Goal: Information Seeking & Learning: Learn about a topic

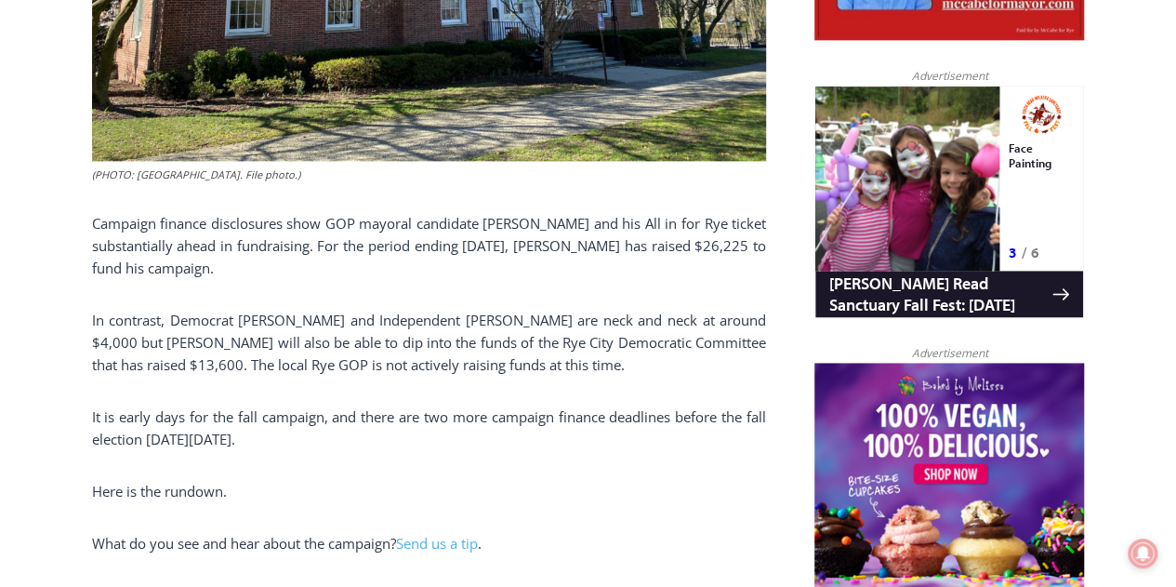
scroll to position [1173, 0]
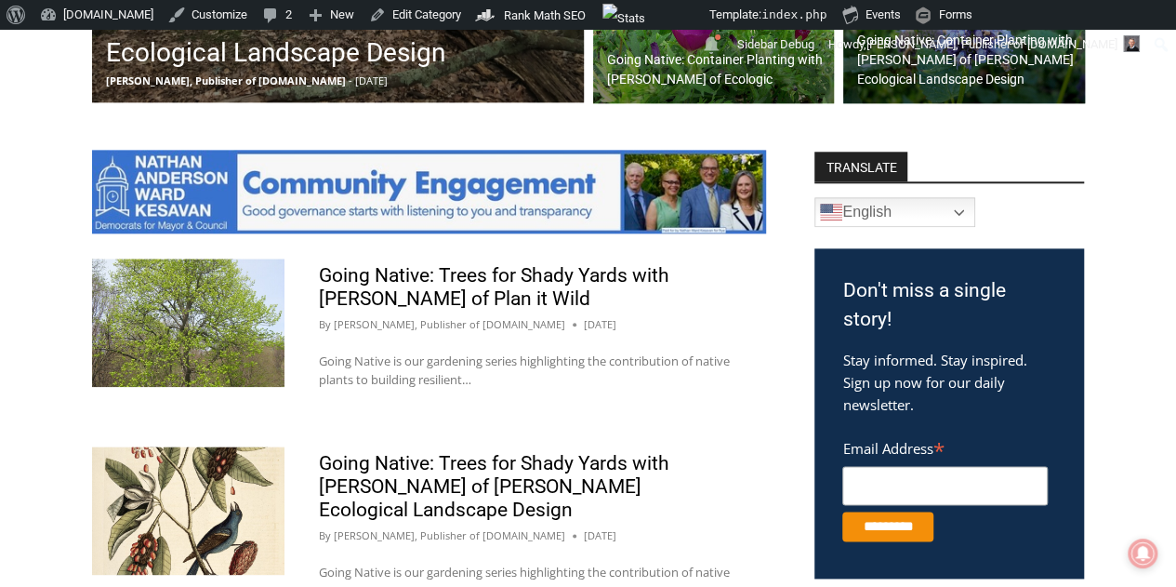
scroll to position [930, 0]
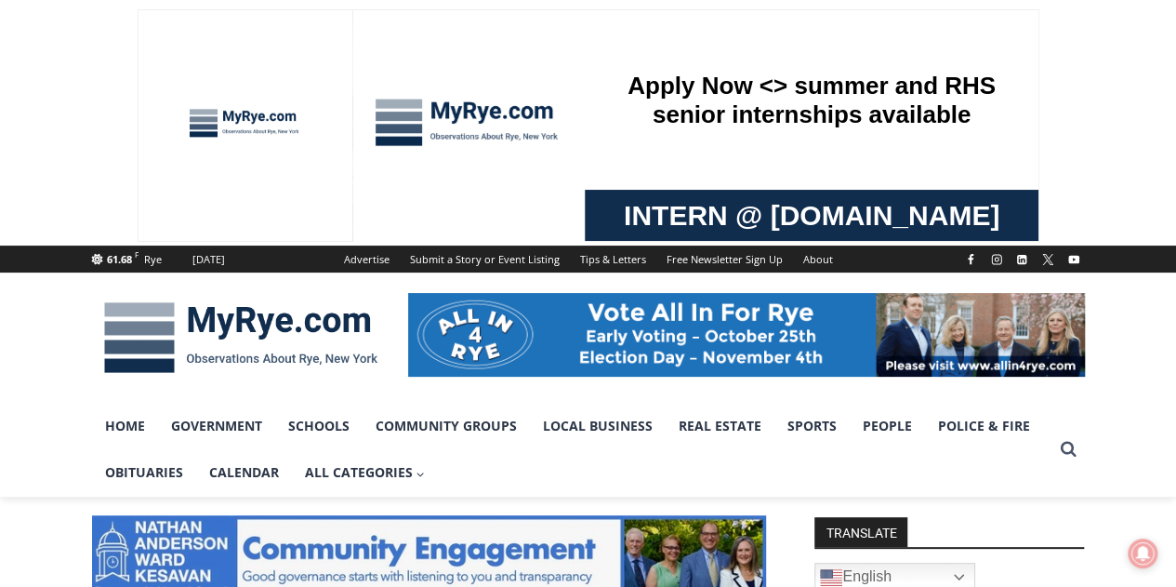
click at [52, 354] on div at bounding box center [588, 337] width 1176 height 130
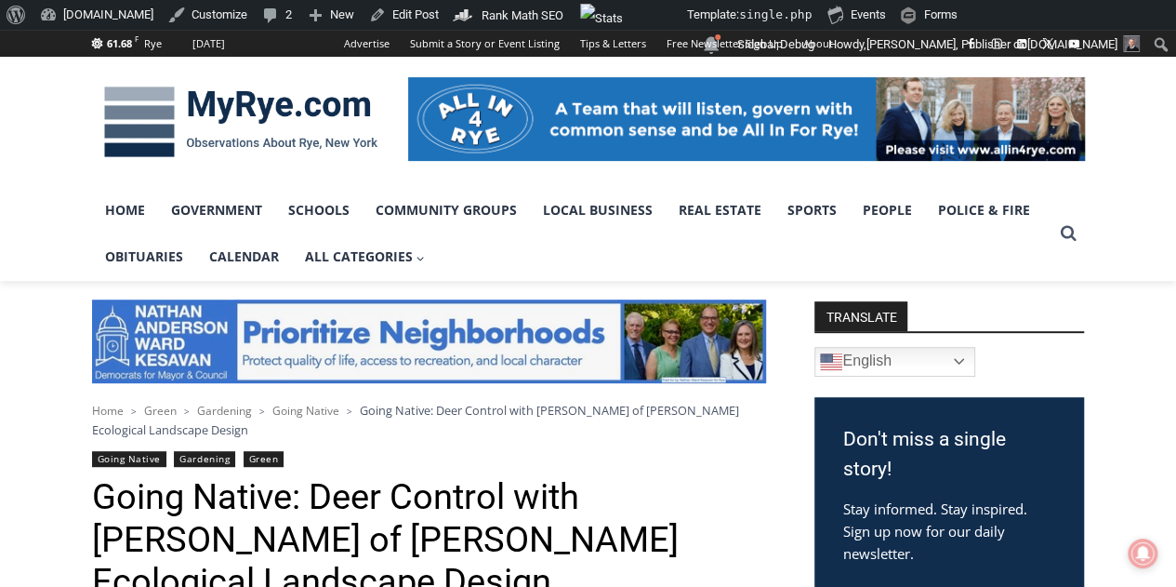
scroll to position [402, 0]
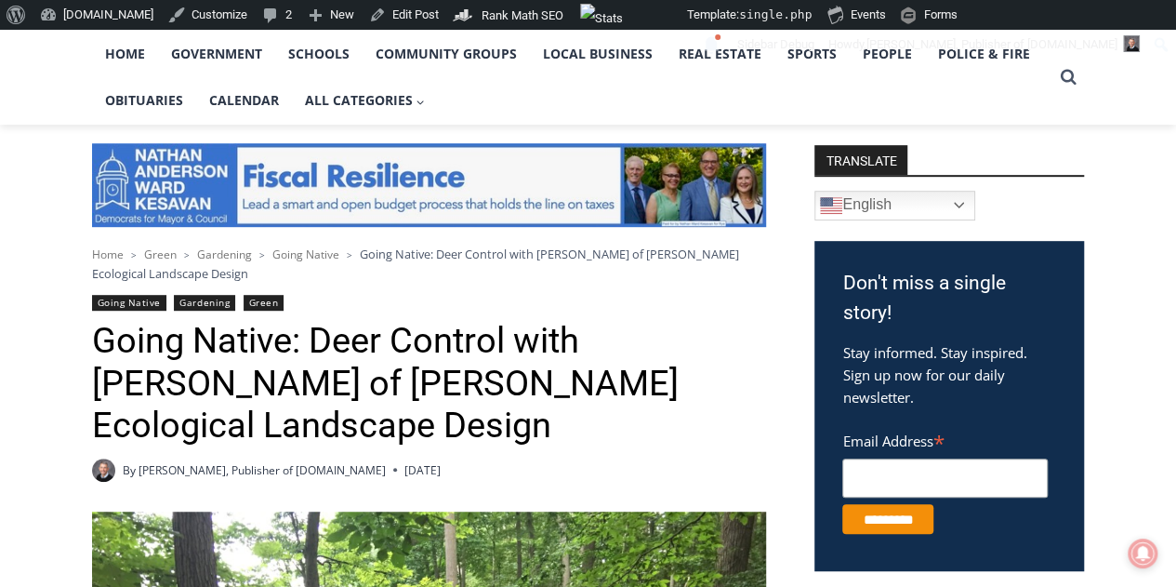
click at [122, 302] on link "Going Native" at bounding box center [129, 303] width 74 height 16
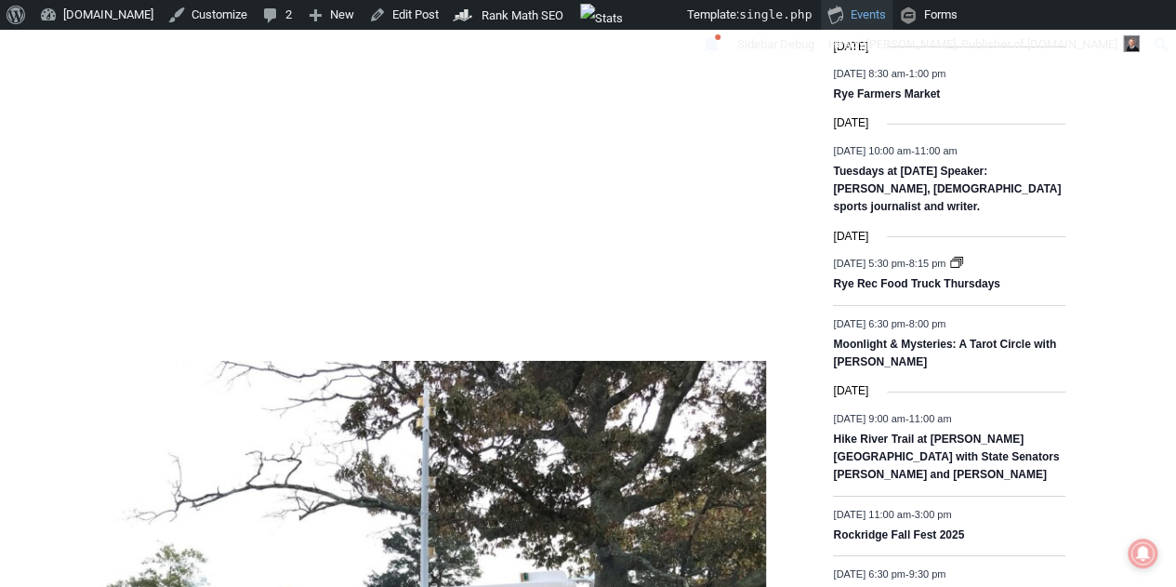
scroll to position [2939, 0]
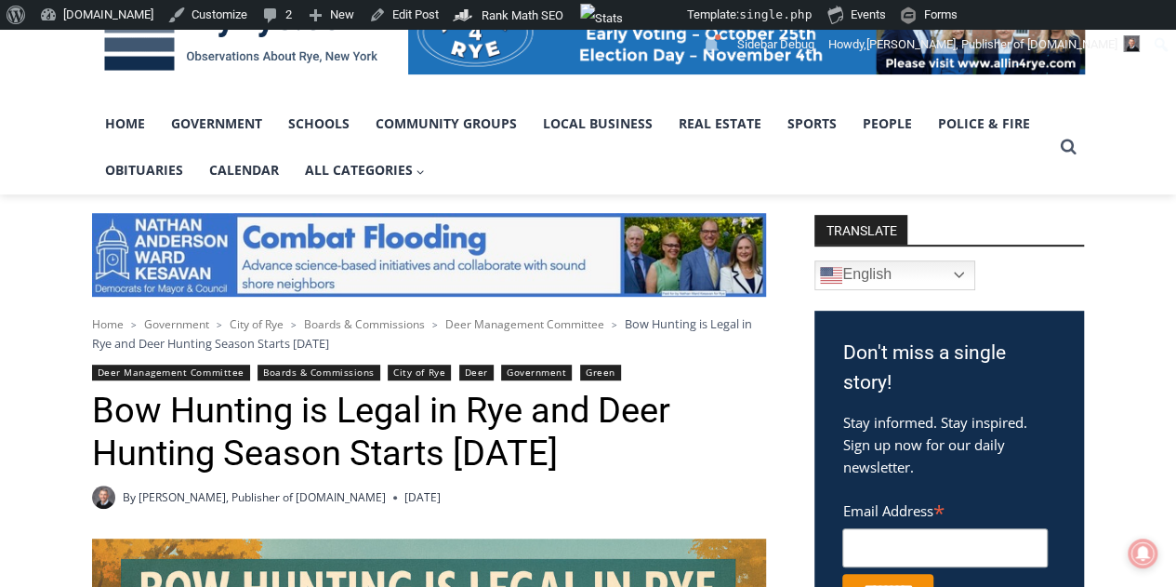
scroll to position [372, 0]
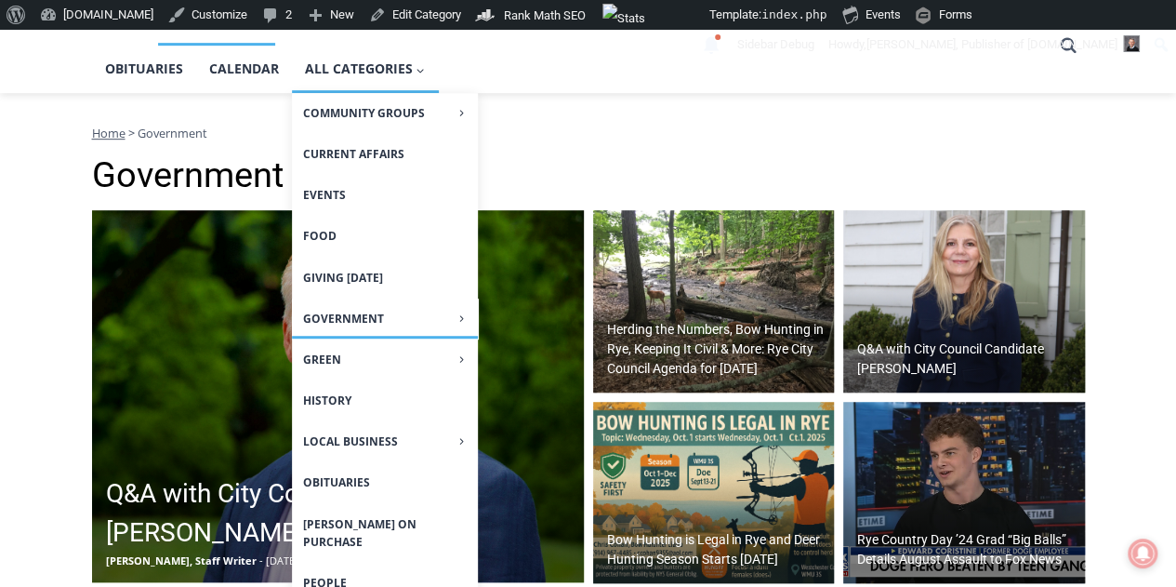
scroll to position [465, 0]
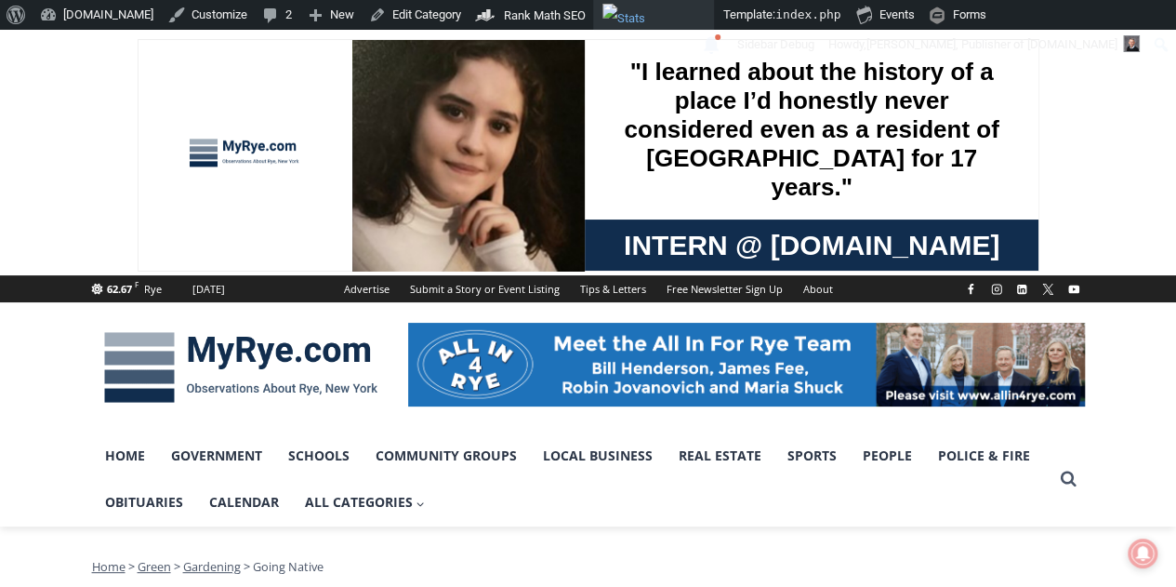
click at [635, 13] on img "Toolbar" at bounding box center [655, 15] width 104 height 22
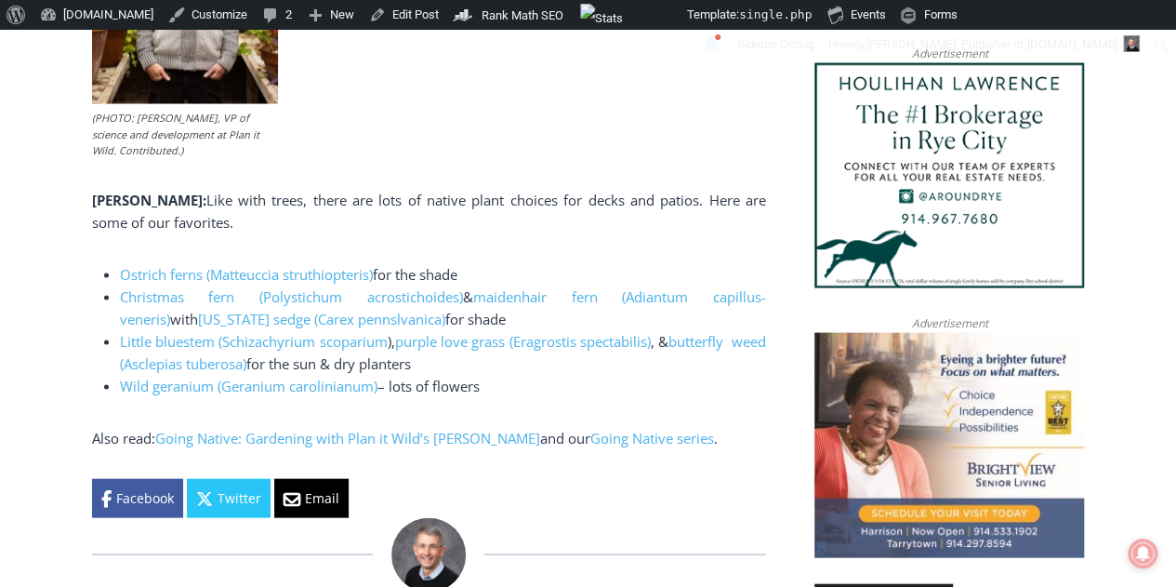
scroll to position [1860, 0]
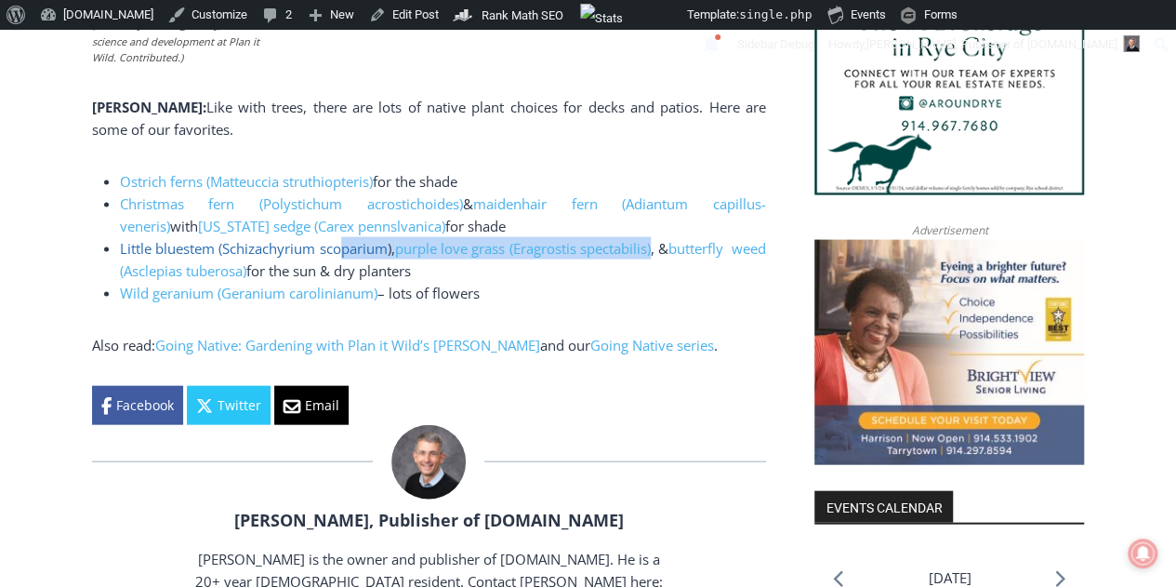
drag, startPoint x: 682, startPoint y: 245, endPoint x: 353, endPoint y: 246, distance: 328.2
click at [353, 246] on li "Little bluestem (Schizachyrium scoparium ), purple love grass (Eragrostis spect…" at bounding box center [443, 259] width 646 height 45
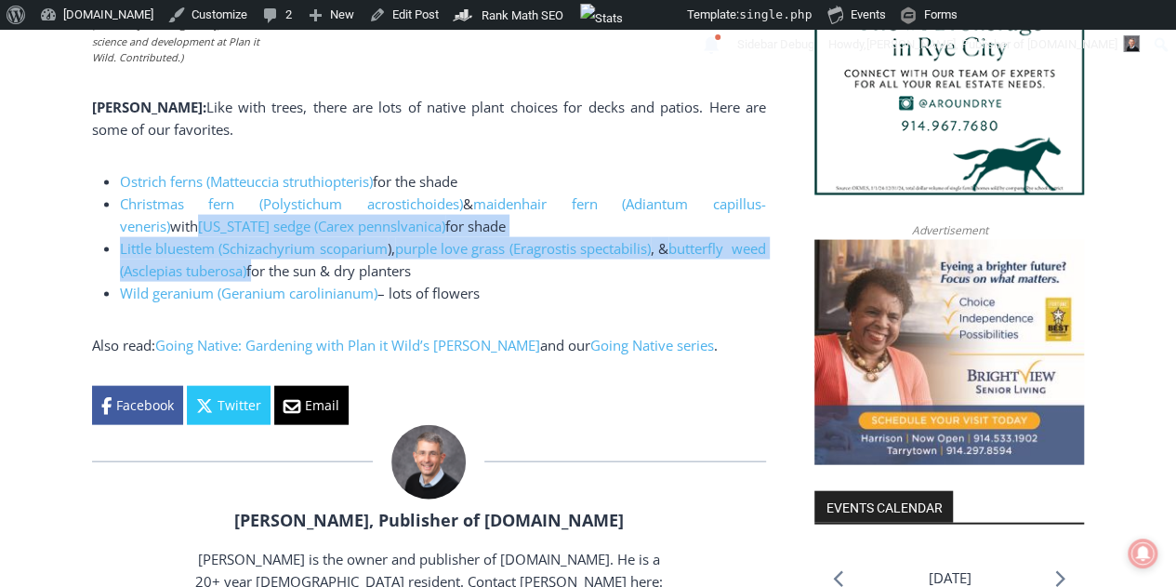
drag, startPoint x: 290, startPoint y: 267, endPoint x: 117, endPoint y: 231, distance: 176.7
click at [117, 231] on ul "Ostrich ferns (Matteuccia struthiopteris) for the shade Christmas fern (Polysti…" at bounding box center [429, 237] width 674 height 134
copy ul "Pennsylvania sedge (Carex pennslvanica) for shade Little bluestem (Schizachyriu…"
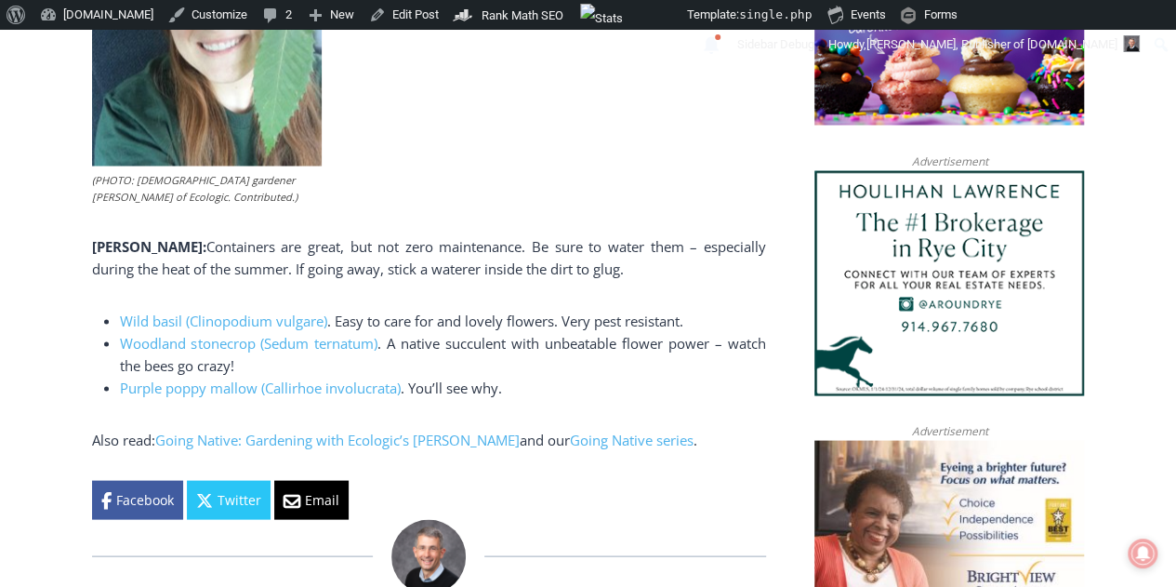
scroll to position [1674, 0]
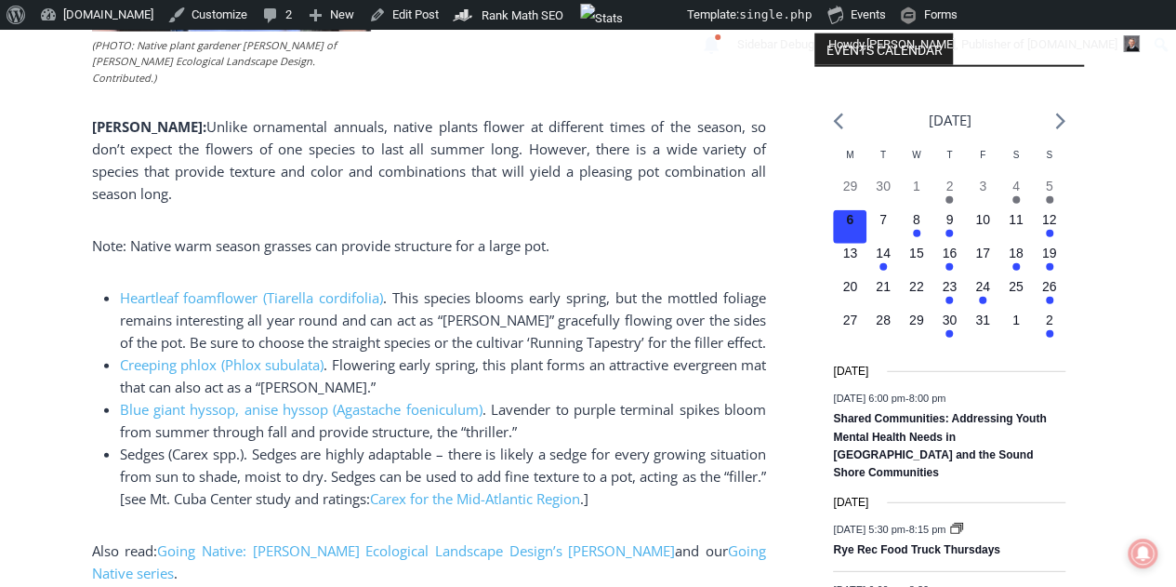
scroll to position [2325, 0]
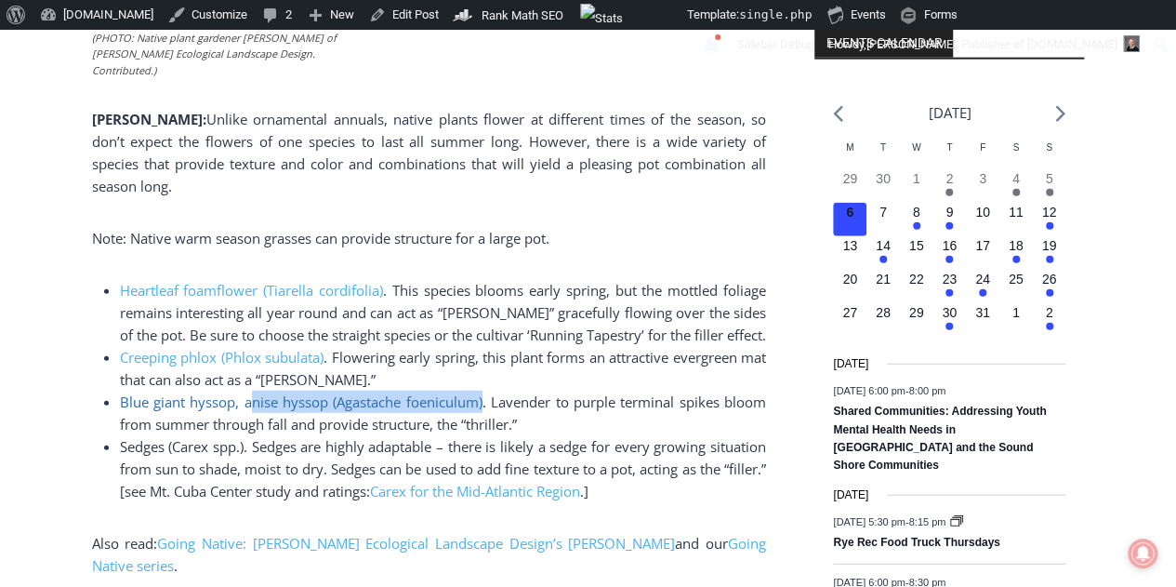
drag, startPoint x: 484, startPoint y: 362, endPoint x: 247, endPoint y: 364, distance: 237.1
click at [247, 392] on span "Blue giant hyssop, anise hyssop (Agastache foeniculum) . Lavender to purple ter…" at bounding box center [443, 412] width 646 height 41
copy link "nise hyssop (Agastache foeniculum)"
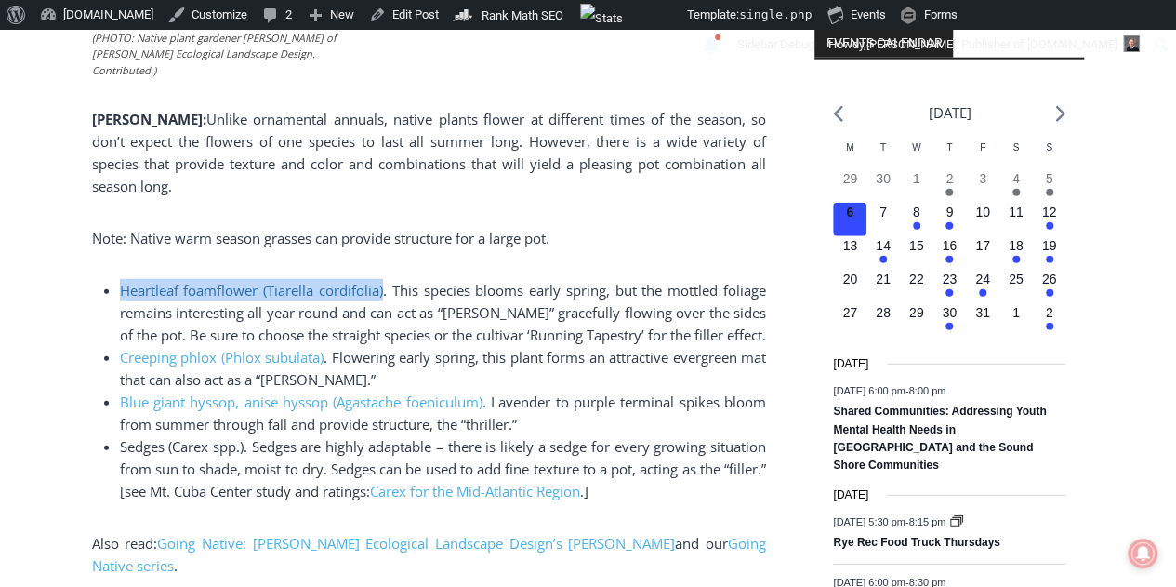
drag, startPoint x: 385, startPoint y: 250, endPoint x: 139, endPoint y: 245, distance: 245.5
click at [120, 279] on li "Heartleaf foamflower (Tiarella cordifolia) . This species blooms early spring, …" at bounding box center [443, 312] width 646 height 67
copy span "Heartleaf foamflower (Tiarella cordifolia)"
